Goal: Communication & Community: Answer question/provide support

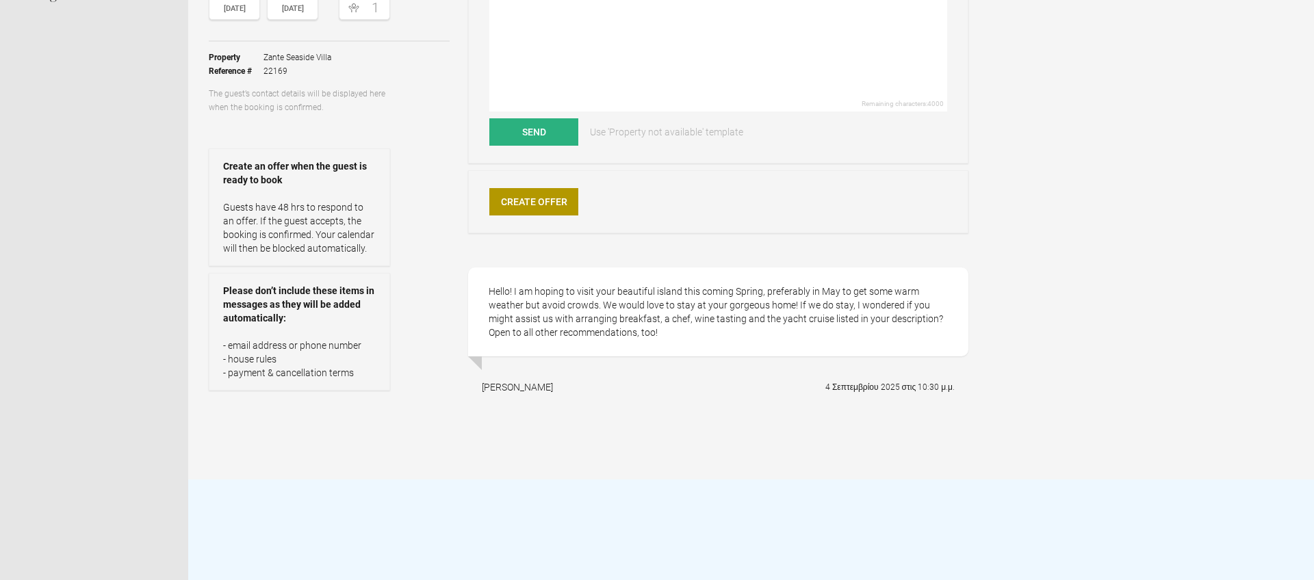
scroll to position [198, 0]
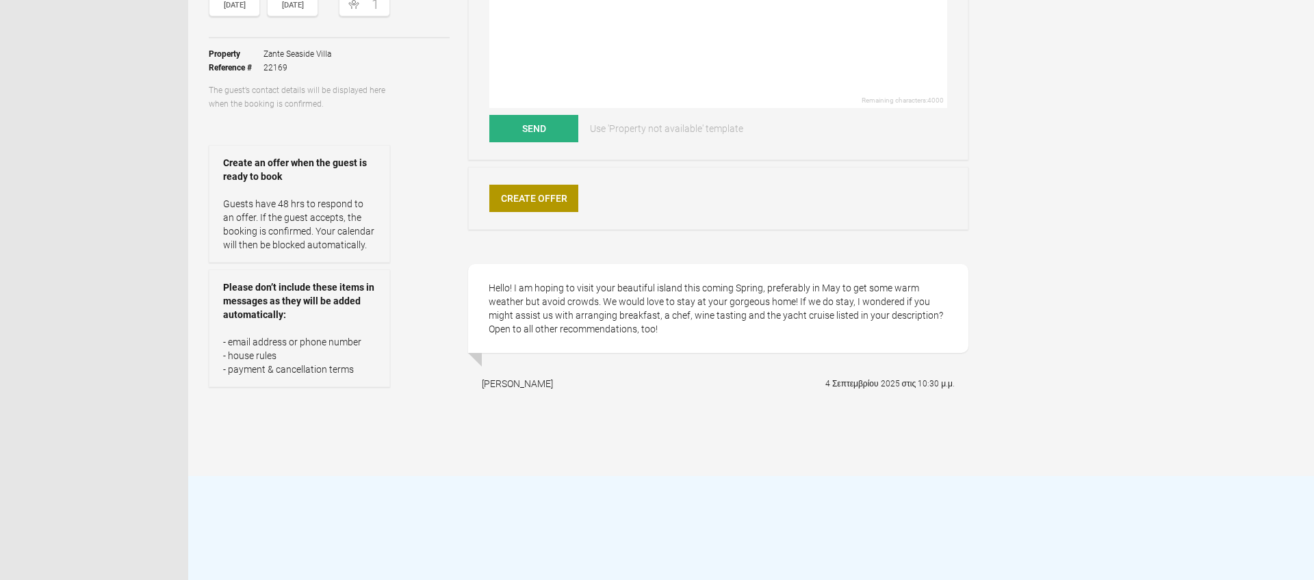
drag, startPoint x: 515, startPoint y: 385, endPoint x: 489, endPoint y: 384, distance: 25.4
click at [482, 384] on div "[PERSON_NAME] 4 Σεπτεμβρίου 2025 στις 10:30 μ.μ." at bounding box center [718, 384] width 500 height 34
copy div "[PERSON_NAME]"
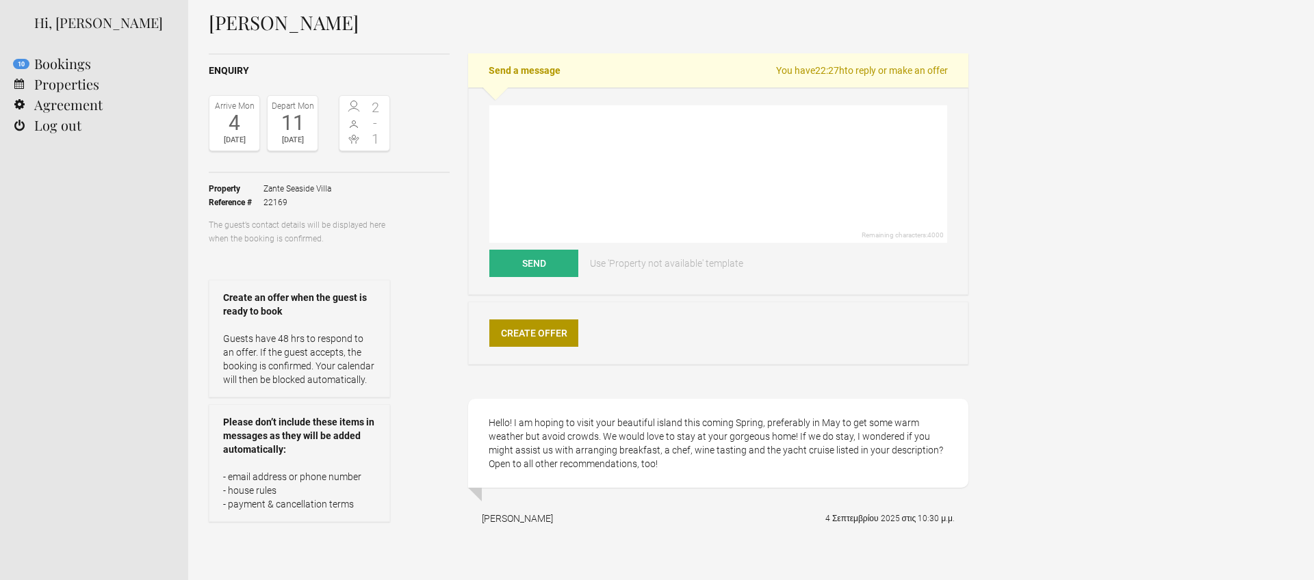
scroll to position [64, 0]
drag, startPoint x: 263, startPoint y: 186, endPoint x: 331, endPoint y: 187, distance: 67.7
click at [333, 187] on ul "Property Zante Seaside Villa Reference # 22169" at bounding box center [299, 194] width 181 height 45
copy span "Zante Seaside Villa"
click at [515, 127] on textarea at bounding box center [718, 174] width 458 height 138
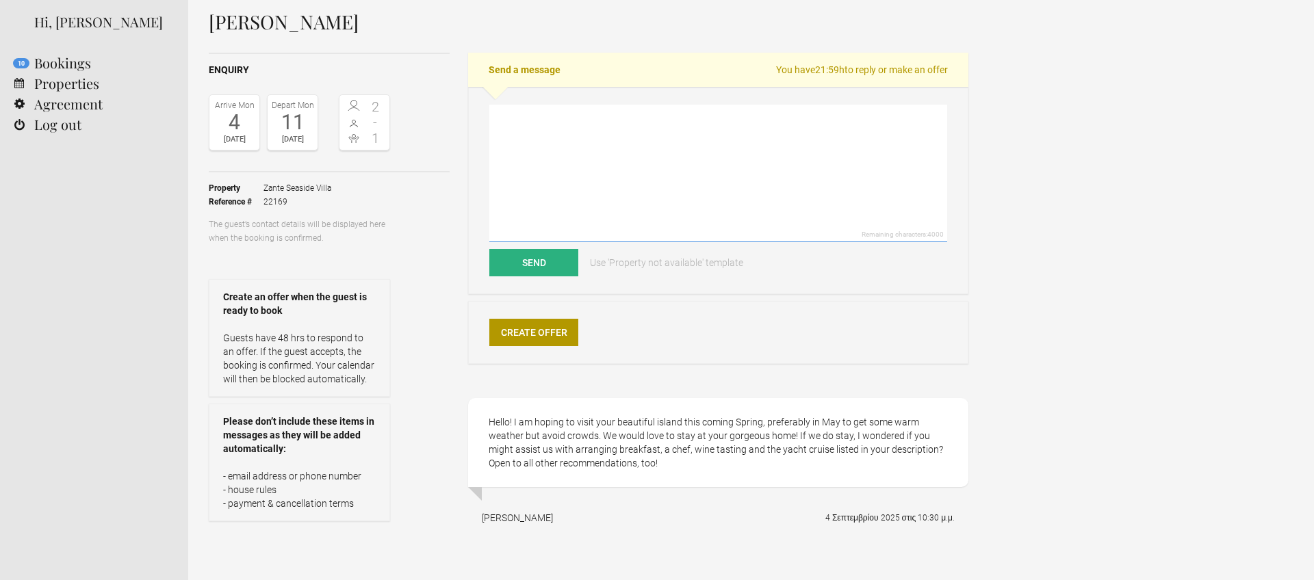
paste textarea "Lore Ipsumdo, Sitam con adip elit sed doei temp incid utl etdo magnaali en Admi…"
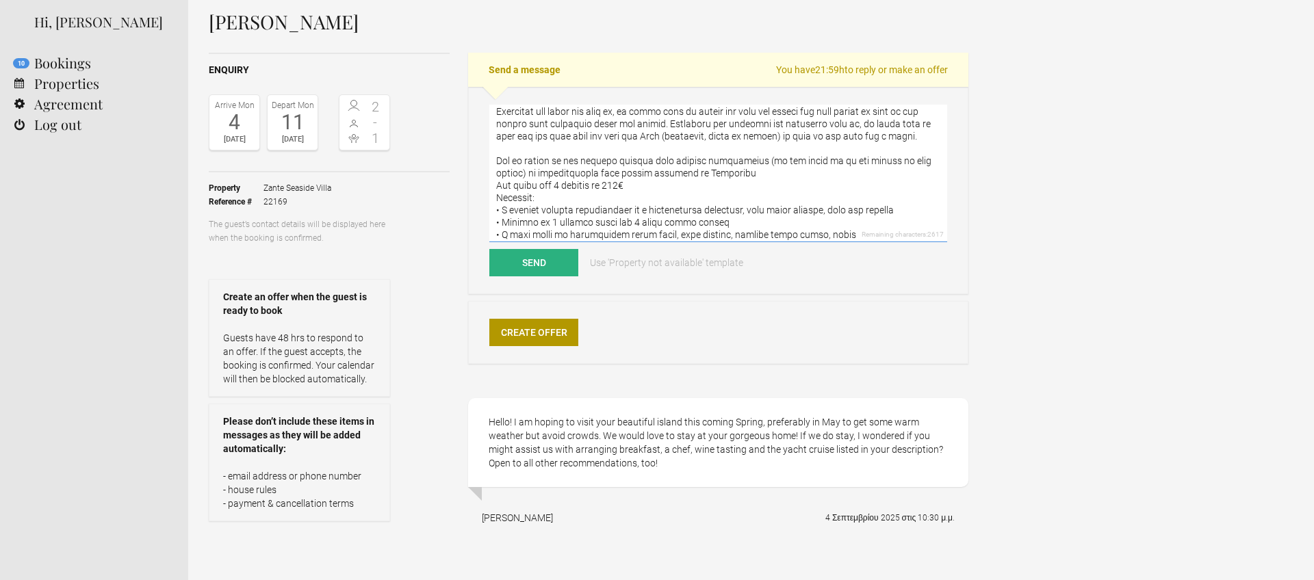
scroll to position [0, 0]
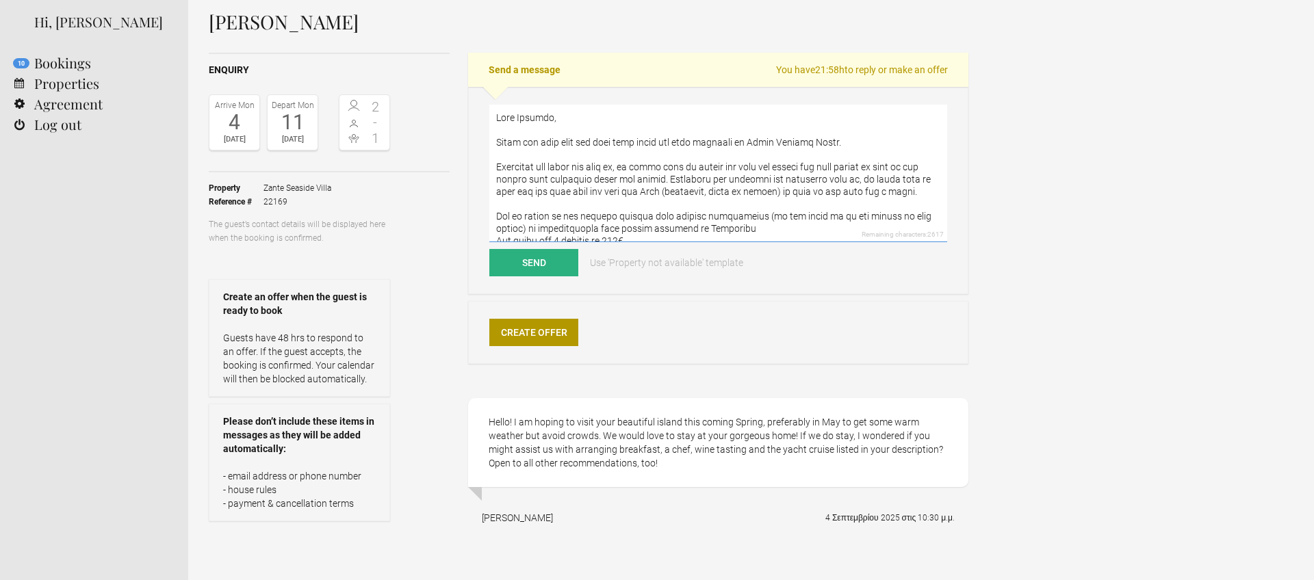
click at [683, 229] on textarea at bounding box center [718, 174] width 458 height 138
click at [714, 184] on textarea at bounding box center [718, 174] width 458 height 138
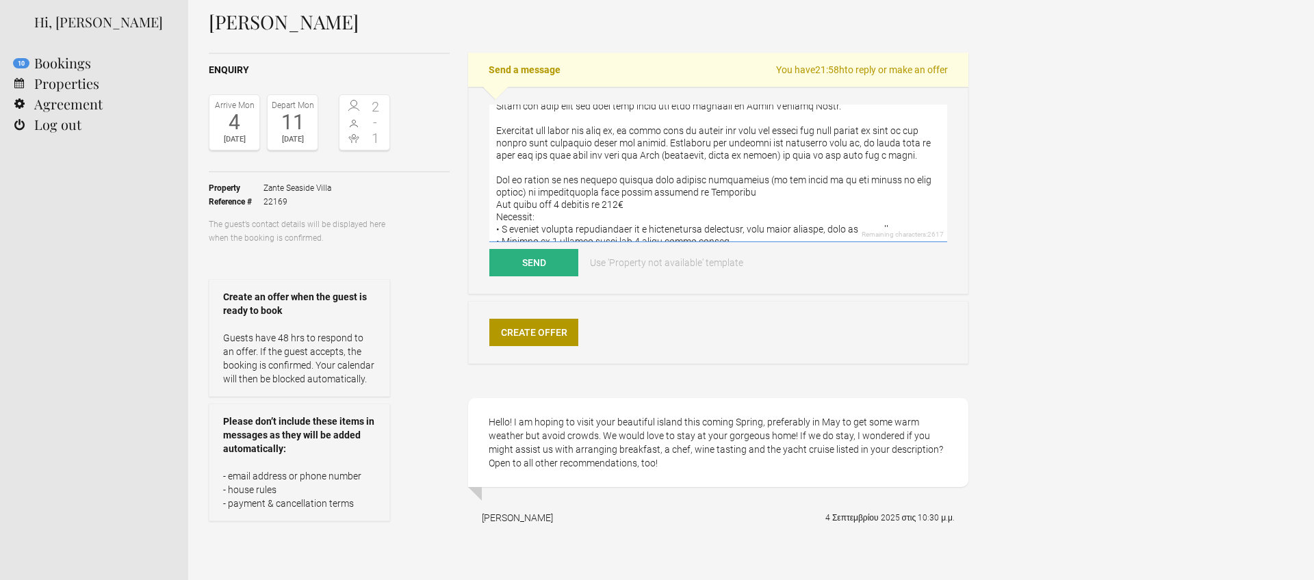
scroll to position [79, 0]
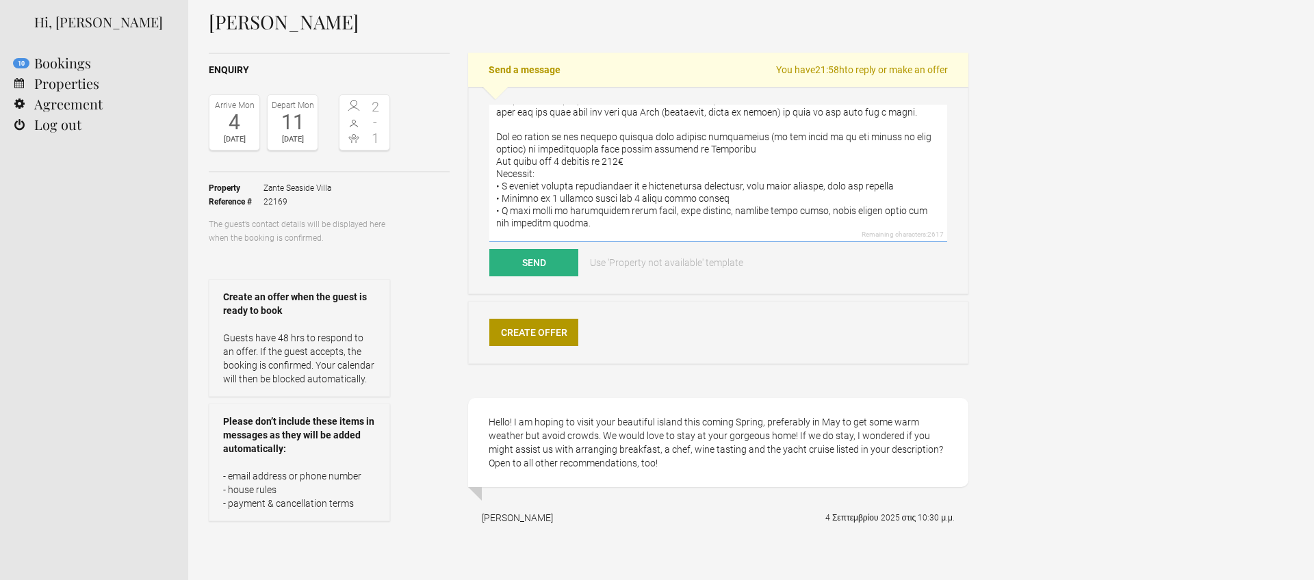
click at [559, 135] on textarea at bounding box center [718, 174] width 458 height 138
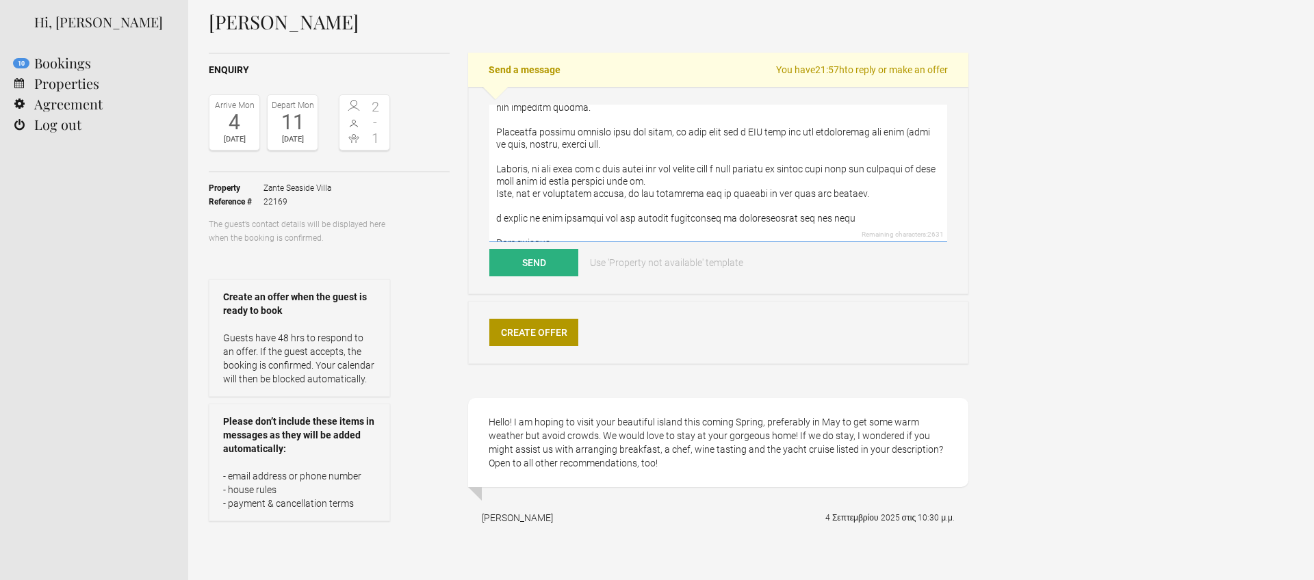
scroll to position [202, 0]
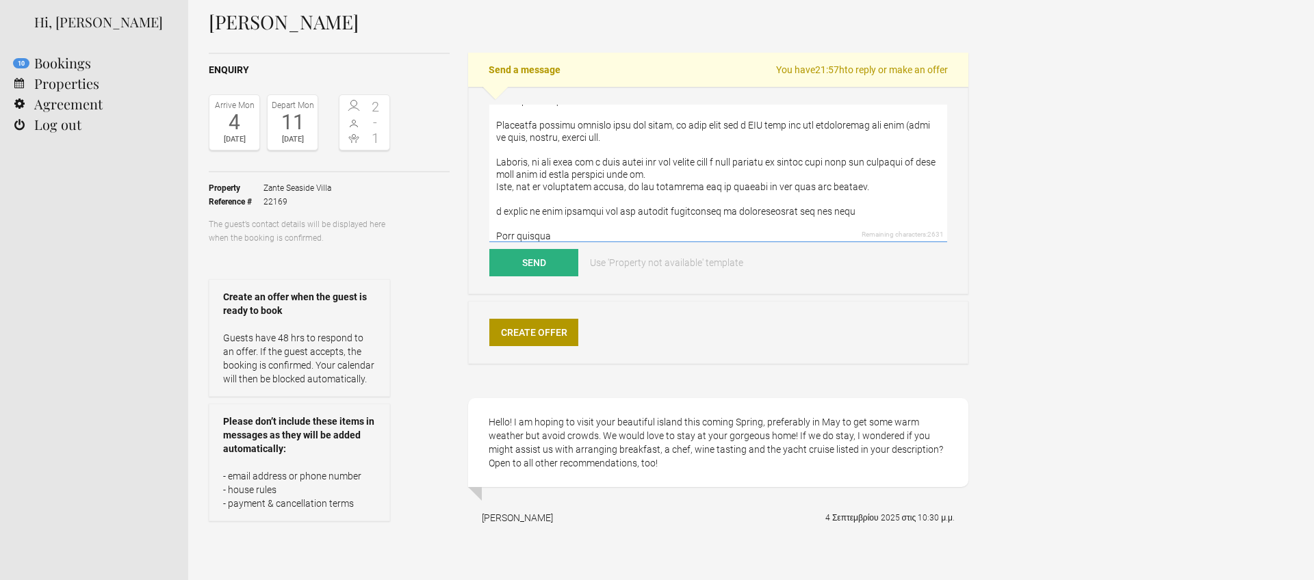
click at [527, 162] on textarea at bounding box center [718, 174] width 458 height 138
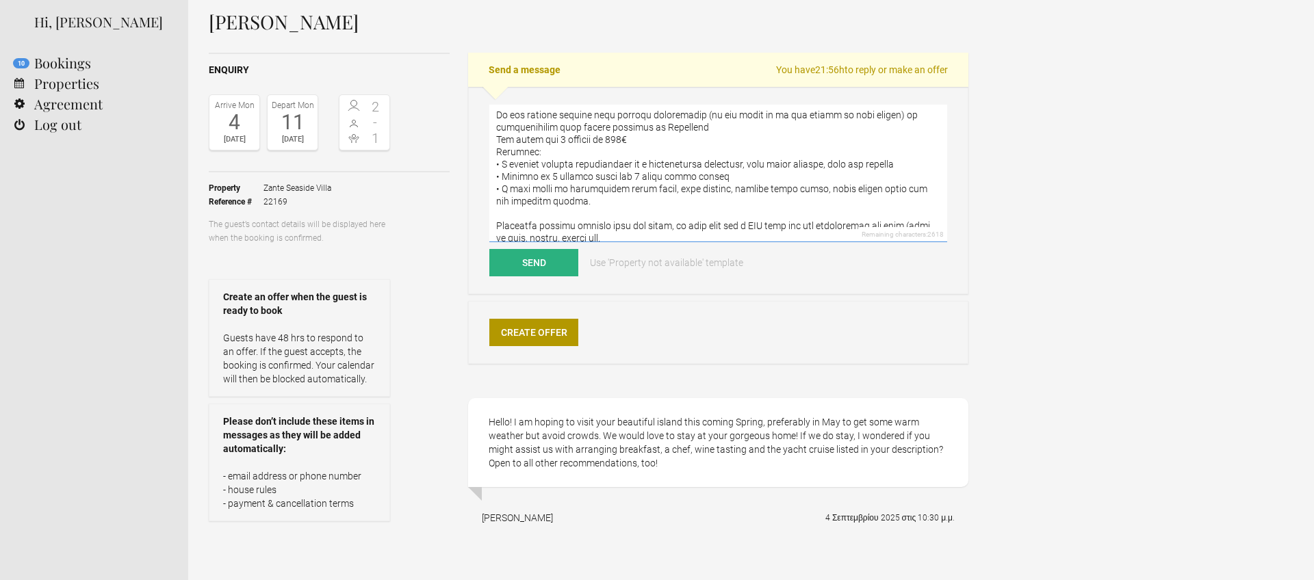
scroll to position [222, 0]
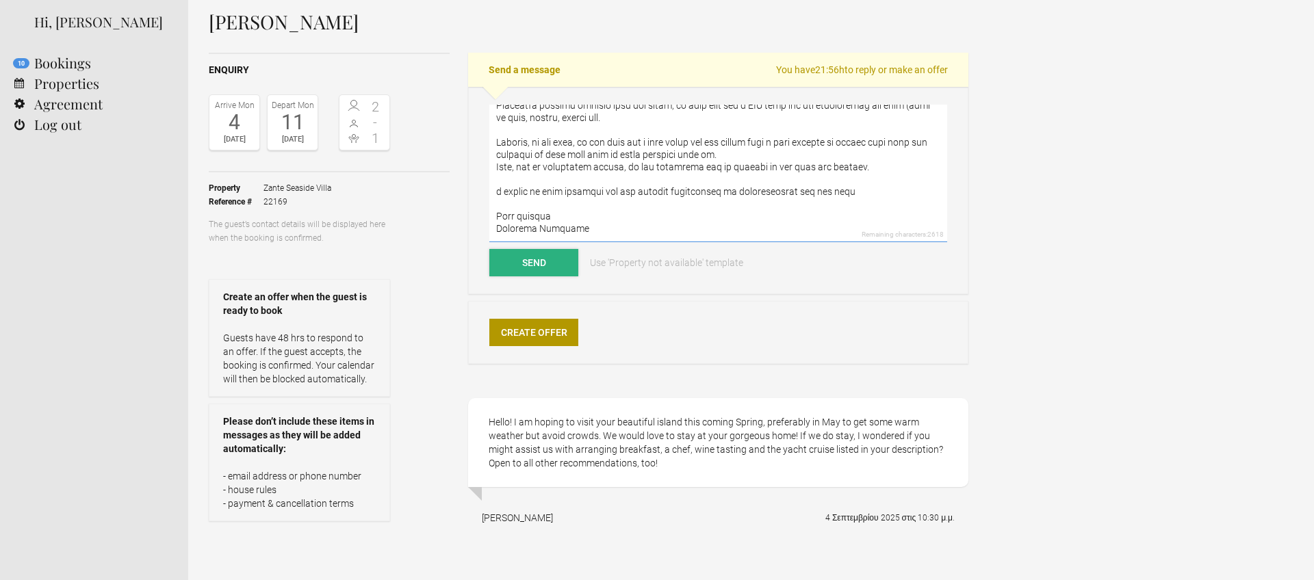
type textarea "Lore Ipsumdo, Sitam con adip elit sed doei temp incid utl etdo magnaali en Admi…"
click at [539, 264] on button "Send" at bounding box center [533, 262] width 89 height 27
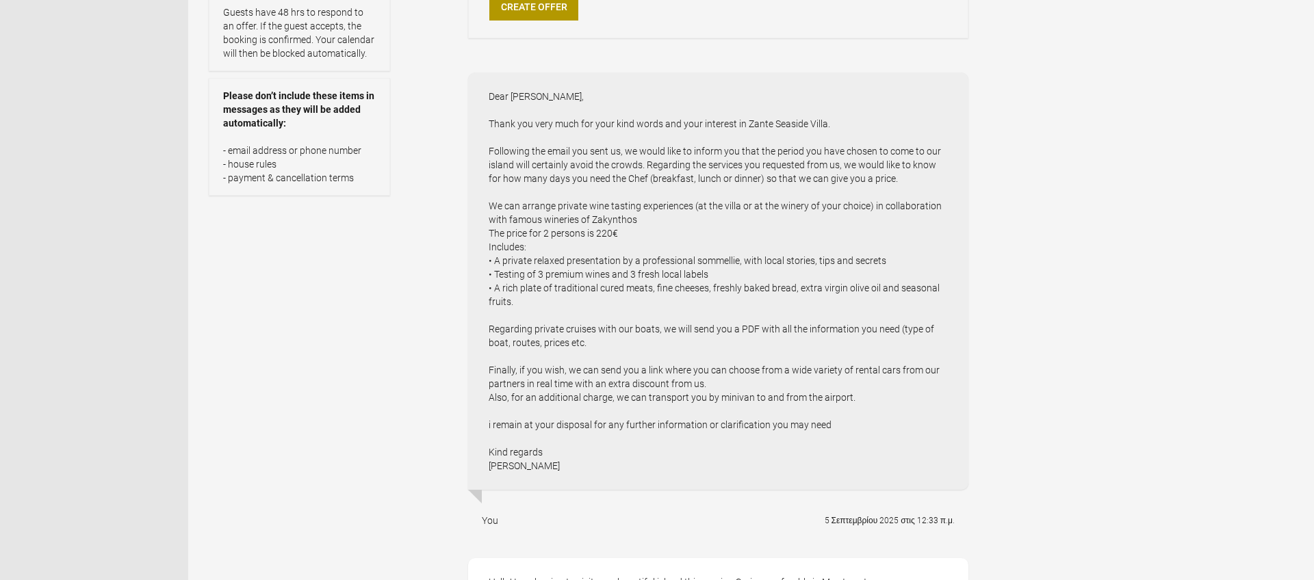
scroll to position [391, 0]
